Goal: Information Seeking & Learning: Learn about a topic

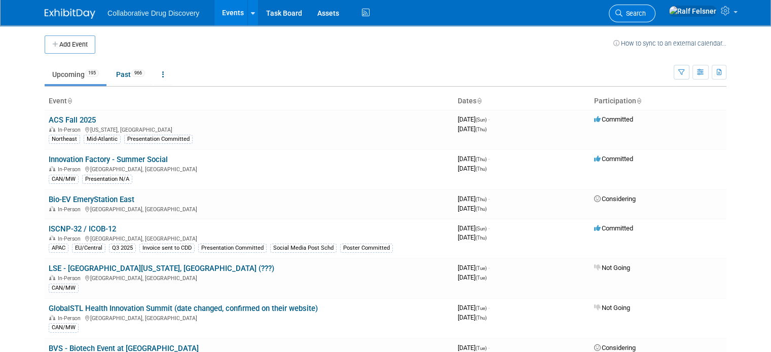
click at [646, 16] on span "Search" at bounding box center [634, 14] width 23 height 8
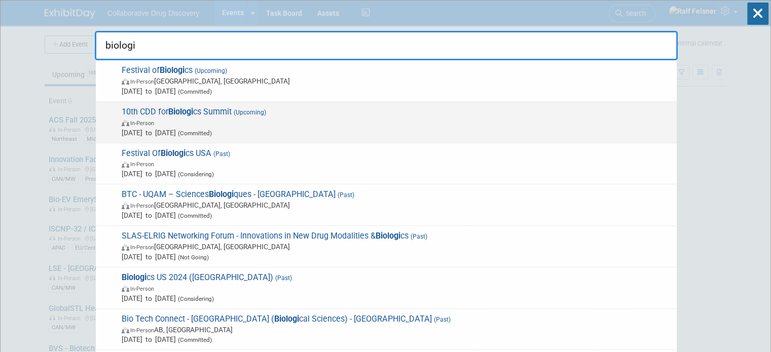
type input "biologi"
click at [209, 113] on span "10th CDD for Biologi cs Summit (Upcoming) In-Person [DATE] to [DATE] (Committed)" at bounding box center [395, 122] width 553 height 31
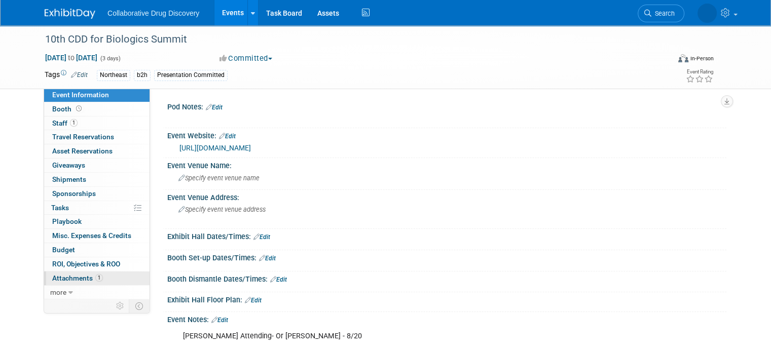
click at [73, 277] on span "Attachments 1" at bounding box center [77, 278] width 51 height 8
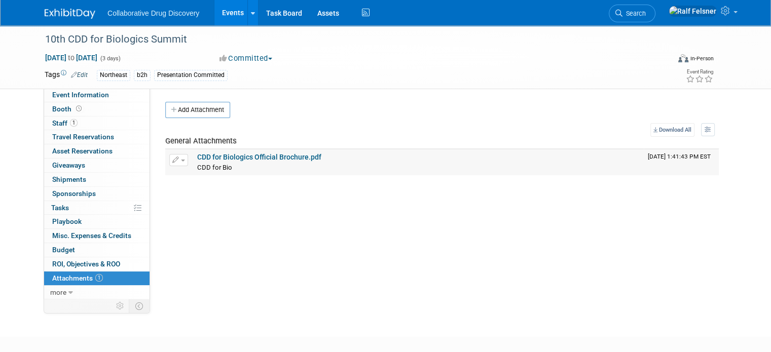
click at [245, 154] on link "CDD for Biologics Official Brochure.pdf" at bounding box center [259, 157] width 124 height 8
